Goal: Task Accomplishment & Management: Manage account settings

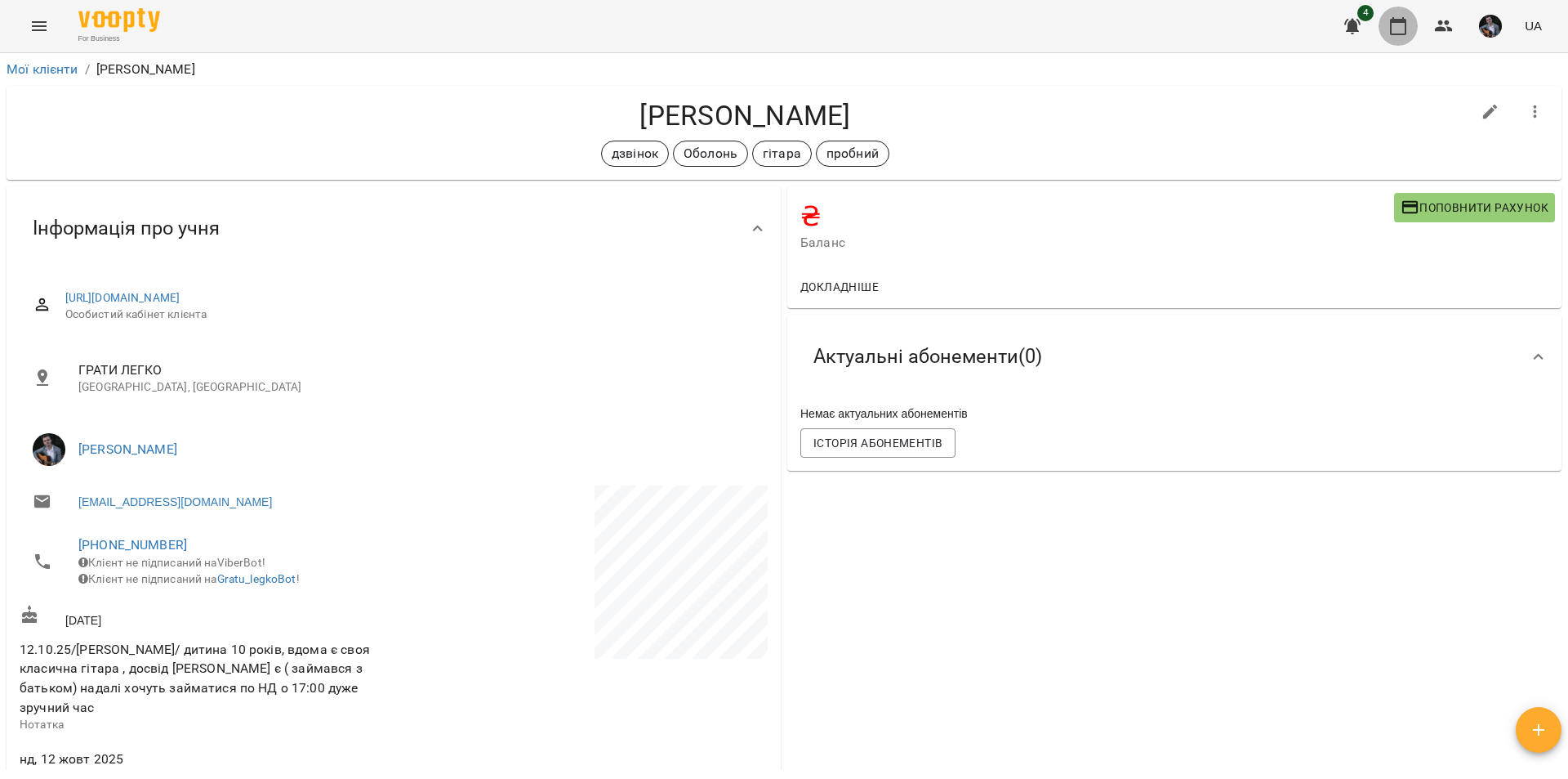
click at [1406, 28] on icon "button" at bounding box center [1398, 26] width 16 height 18
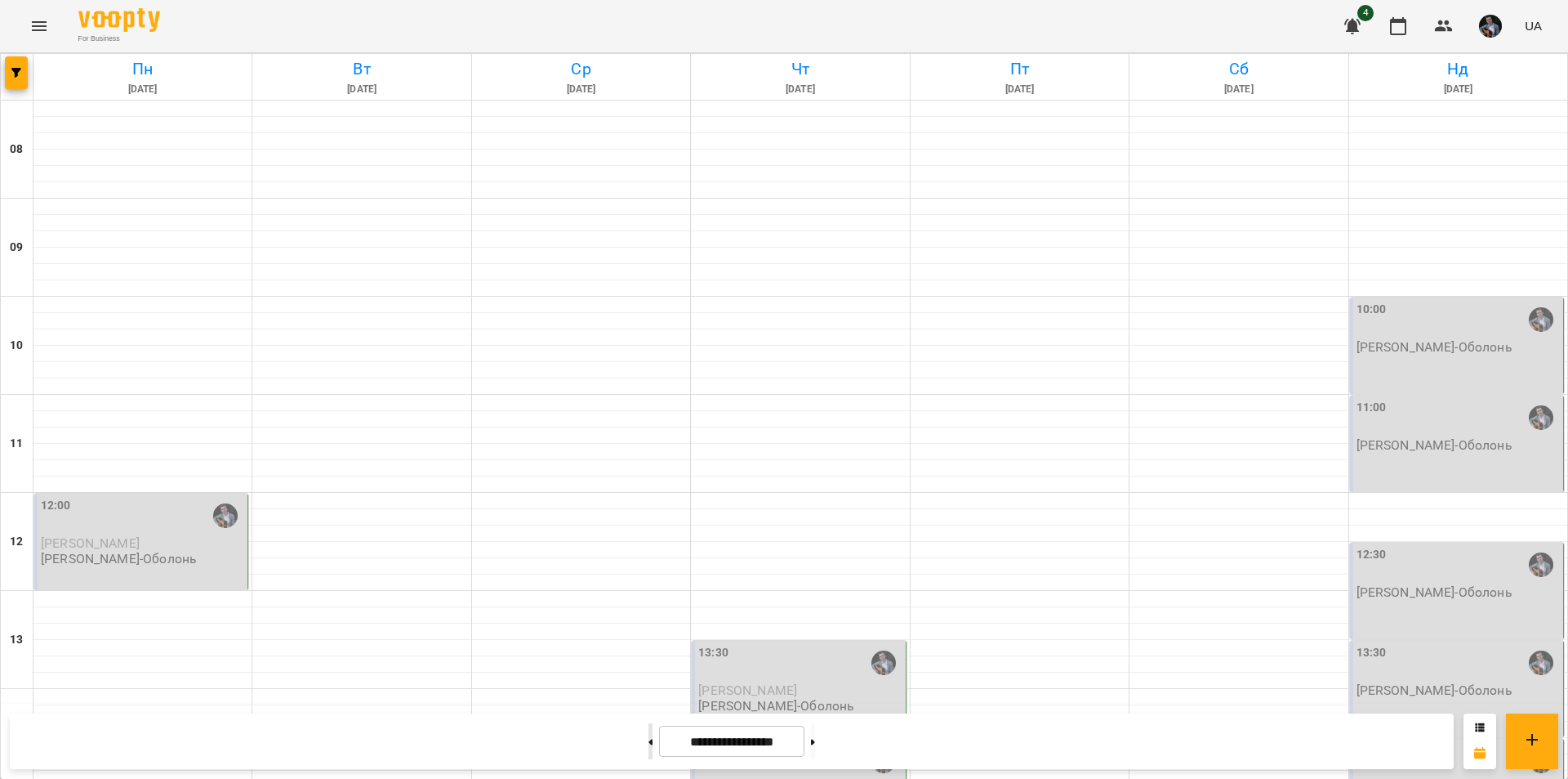
click at [648, 731] on button at bounding box center [650, 742] width 4 height 36
type input "**********"
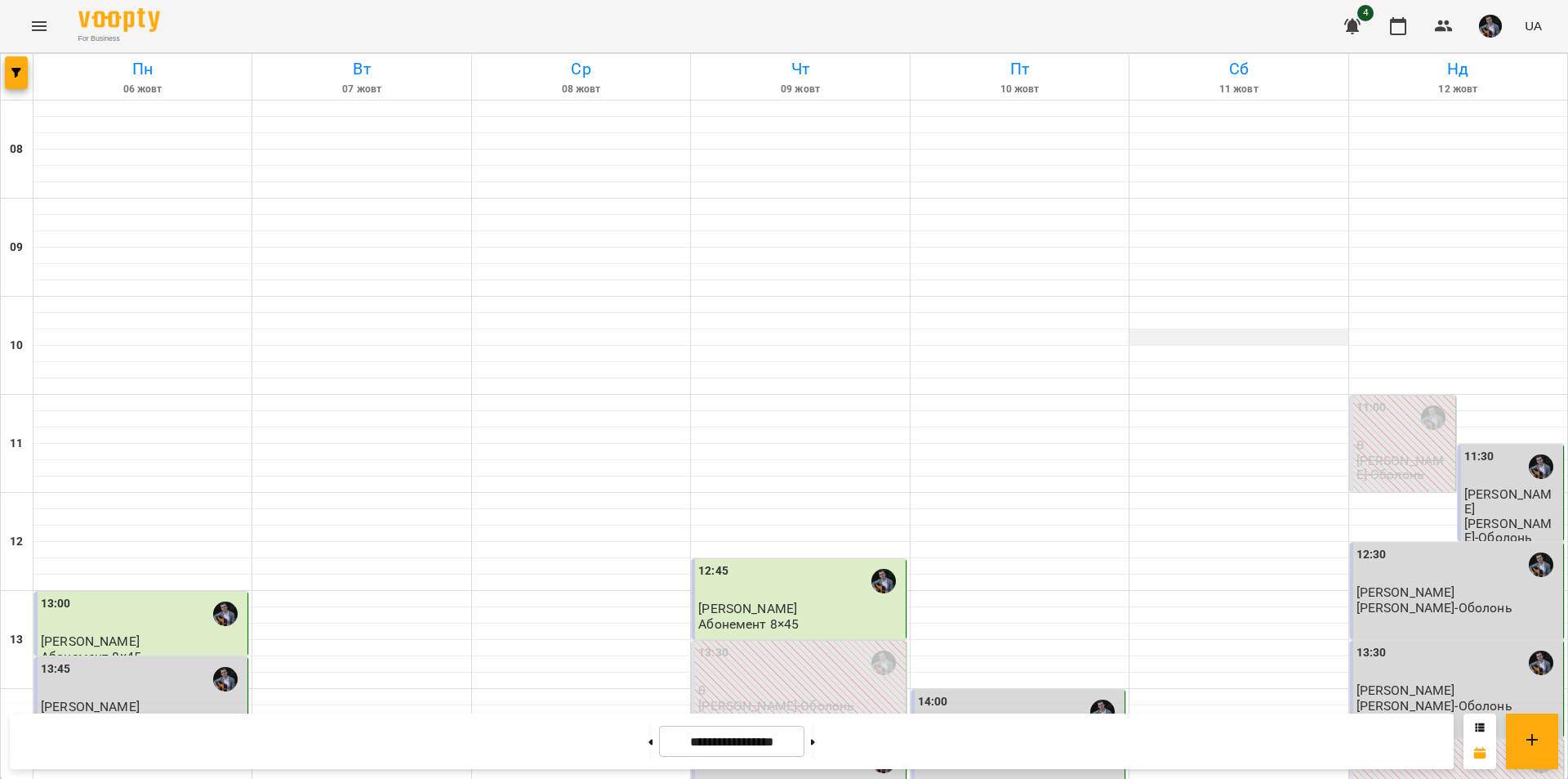
scroll to position [565, 0]
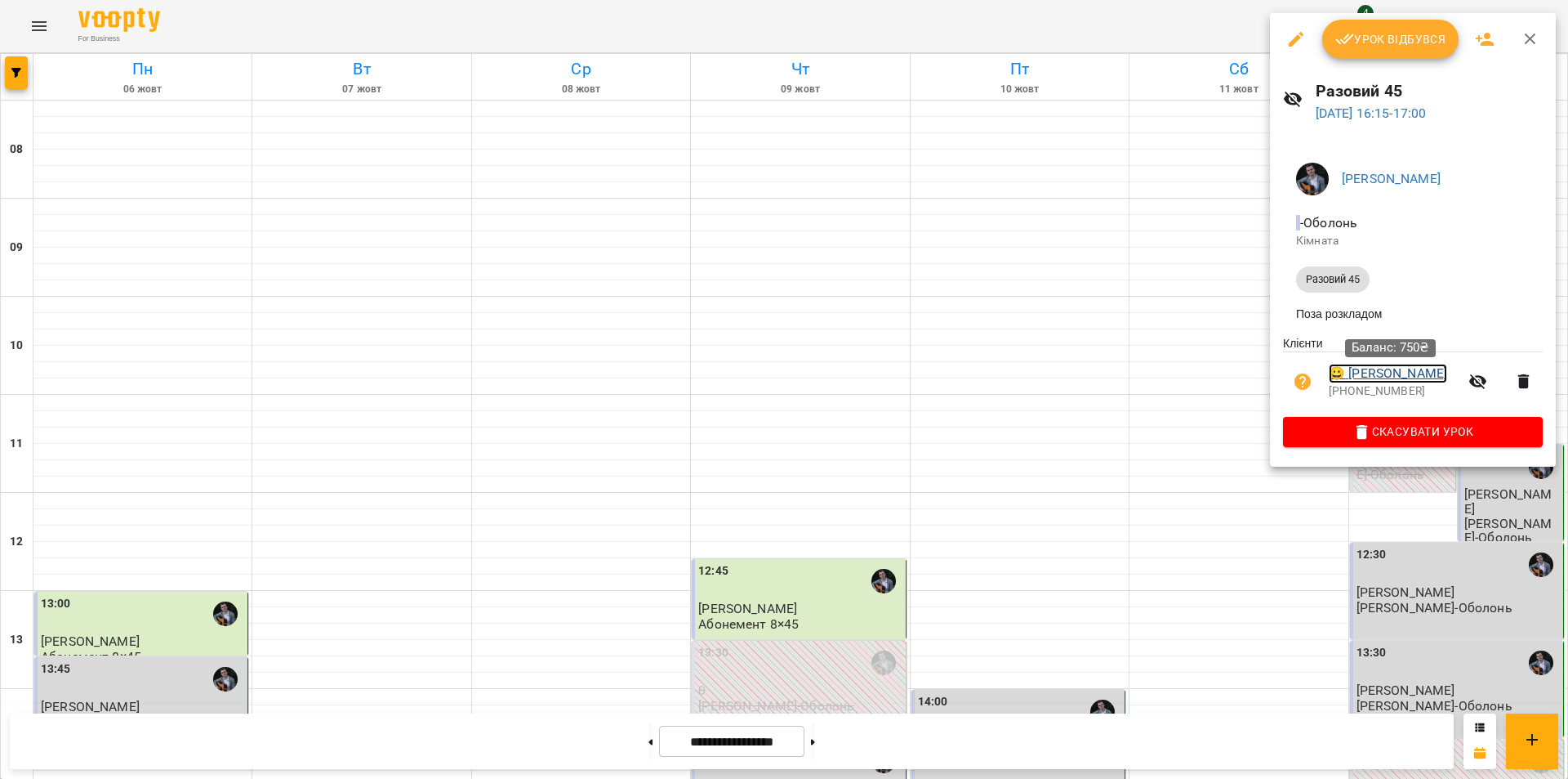
click at [1389, 376] on link "😀 [PERSON_NAME]" at bounding box center [1388, 374] width 118 height 20
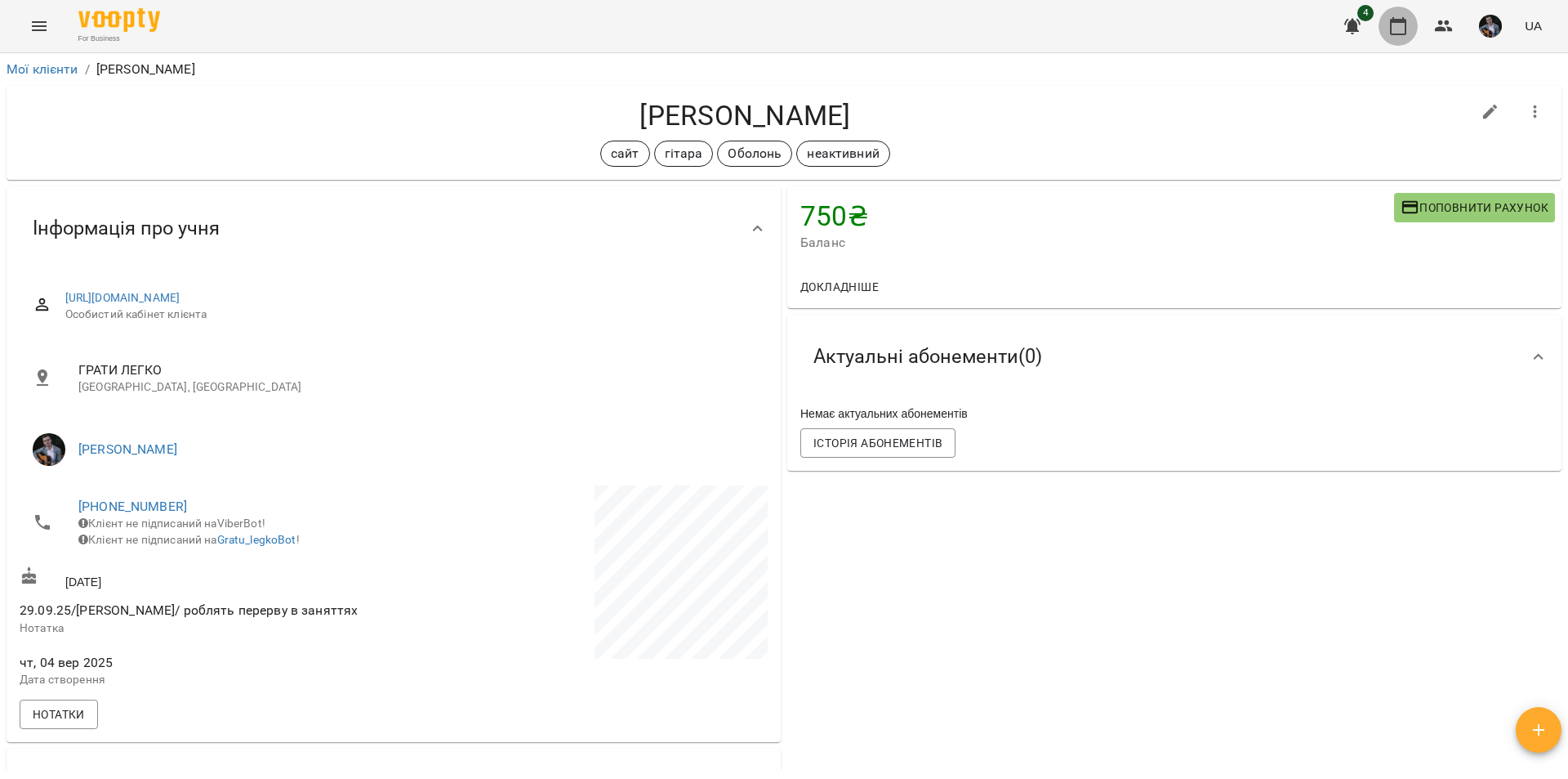
click at [1401, 25] on icon "button" at bounding box center [1399, 26] width 20 height 20
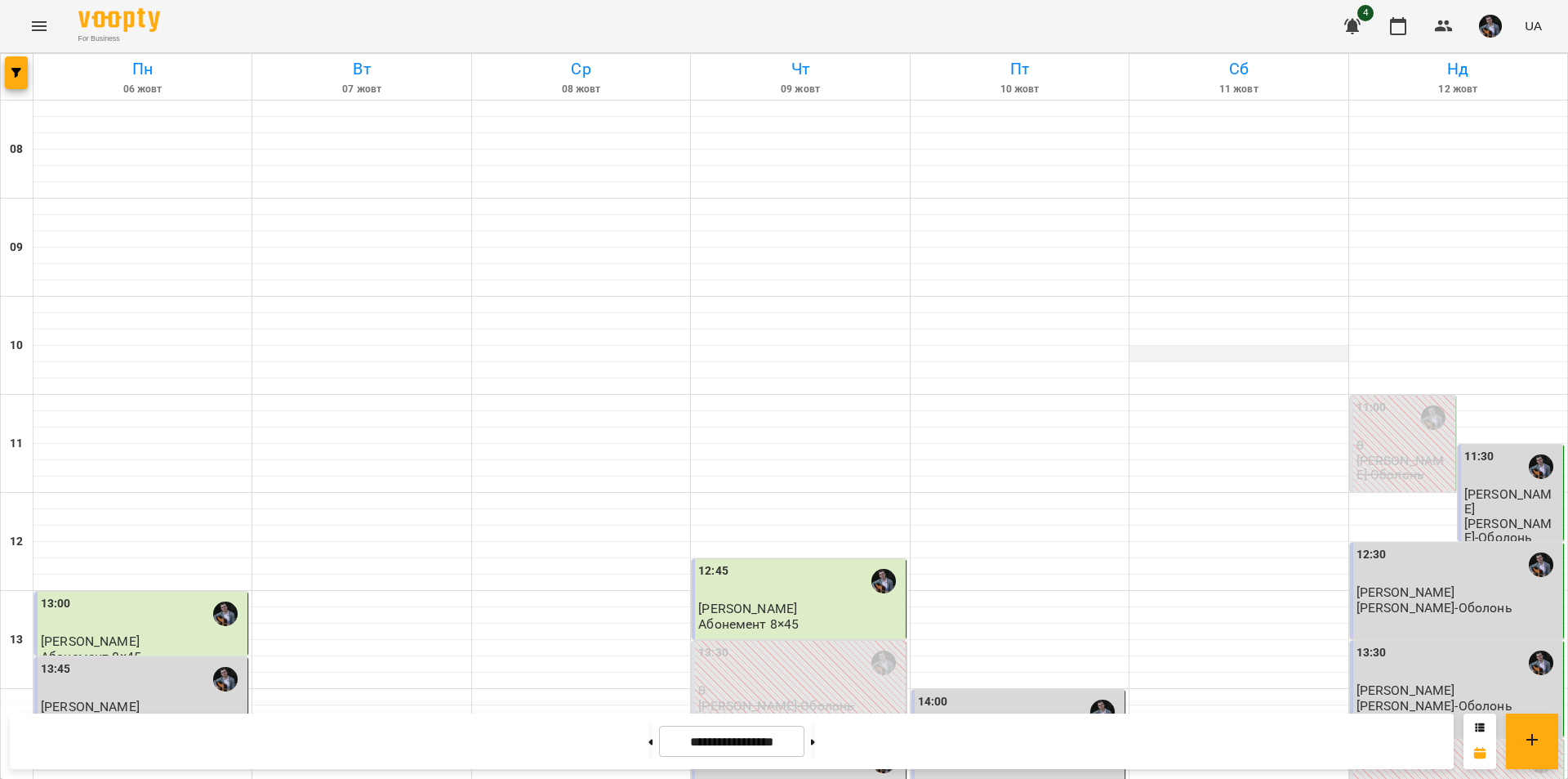
scroll to position [670, 0]
